Goal: Task Accomplishment & Management: Manage account settings

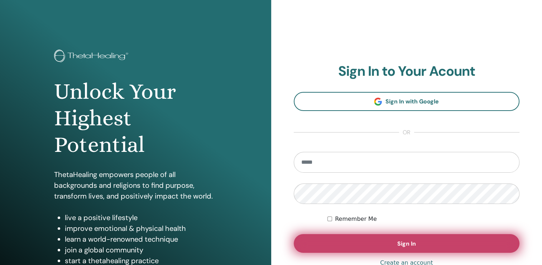
type input "**********"
click at [412, 238] on button "Sign In" at bounding box center [407, 243] width 226 height 19
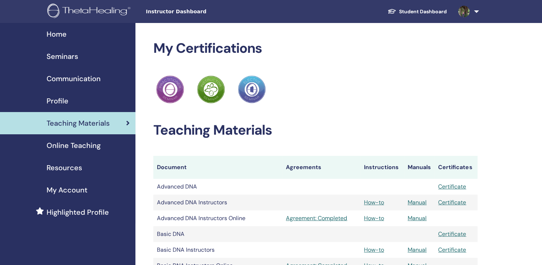
click at [54, 56] on span "Seminars" at bounding box center [63, 56] width 32 height 11
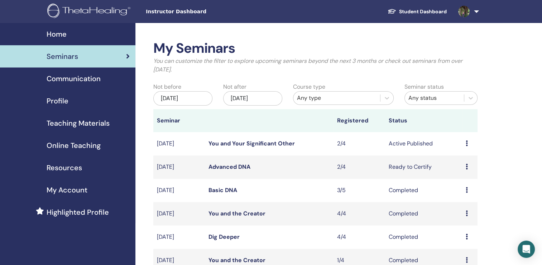
click at [243, 142] on link "You and Your Significant Other" at bounding box center [252, 143] width 86 height 8
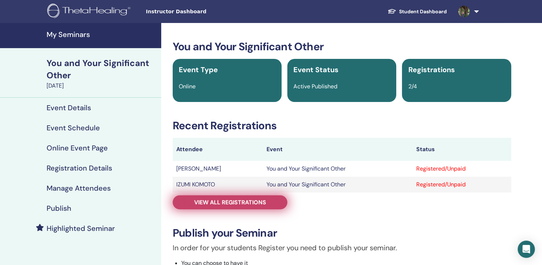
click at [244, 201] on span "View all registrations" at bounding box center [230, 202] width 72 height 8
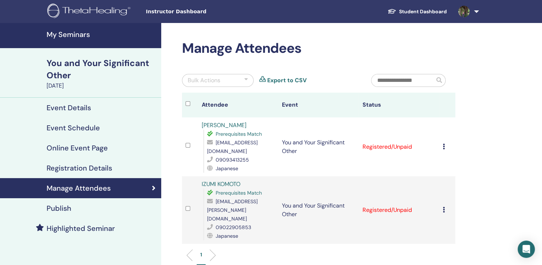
click at [444, 143] on icon at bounding box center [444, 146] width 2 height 6
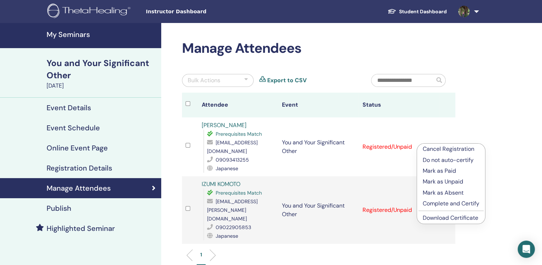
click at [432, 204] on p "Complete and Certify" at bounding box center [451, 203] width 57 height 9
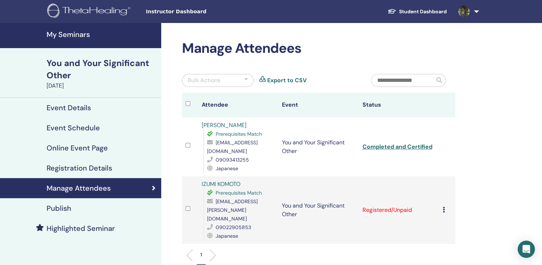
click at [443, 207] on icon at bounding box center [444, 210] width 2 height 6
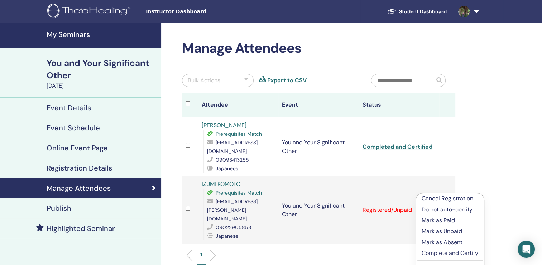
click at [437, 254] on p "Complete and Certify" at bounding box center [450, 252] width 57 height 9
